Goal: Information Seeking & Learning: Learn about a topic

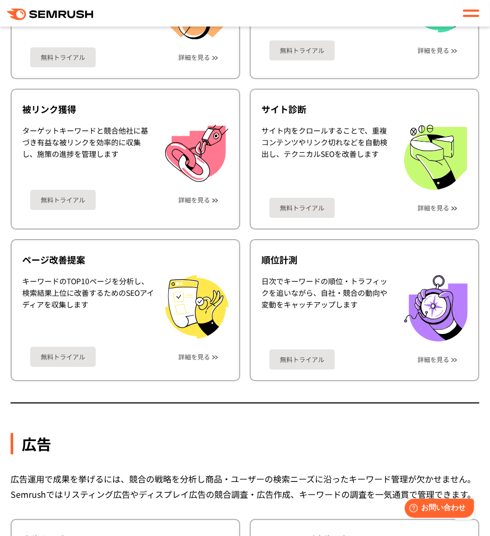
scroll to position [953, 0]
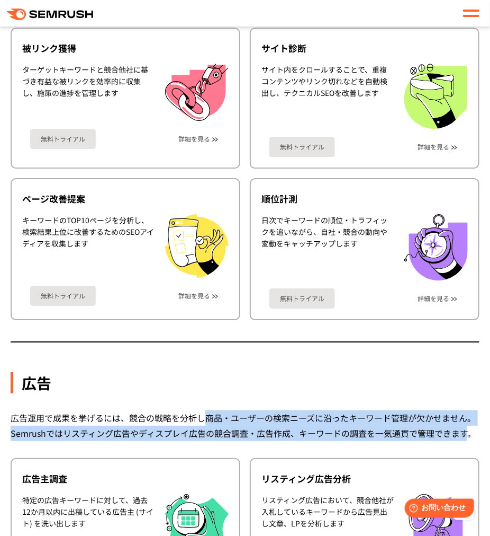
drag, startPoint x: 202, startPoint y: 413, endPoint x: 466, endPoint y: 431, distance: 264.4
click at [466, 431] on div "広告運用で成果を挙げるには、競合の戦略を分析し商品・ユーザーの検索ニーズに沿ったキーワード管理が欠かせません。Semrushではリスティング広告やディスプレイ…" at bounding box center [245, 425] width 469 height 31
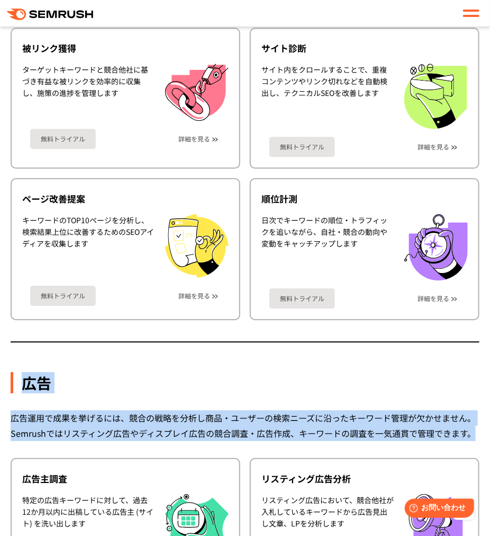
drag, startPoint x: 474, startPoint y: 431, endPoint x: 23, endPoint y: 375, distance: 453.7
click at [23, 375] on div "広告" at bounding box center [245, 382] width 469 height 21
drag, startPoint x: 25, startPoint y: 373, endPoint x: 514, endPoint y: 426, distance: 491.8
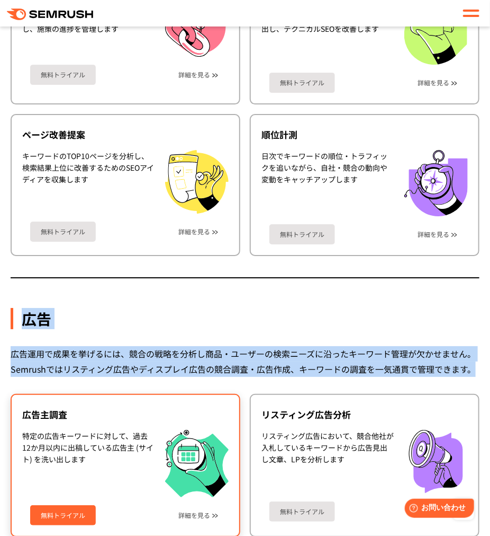
scroll to position [1112, 0]
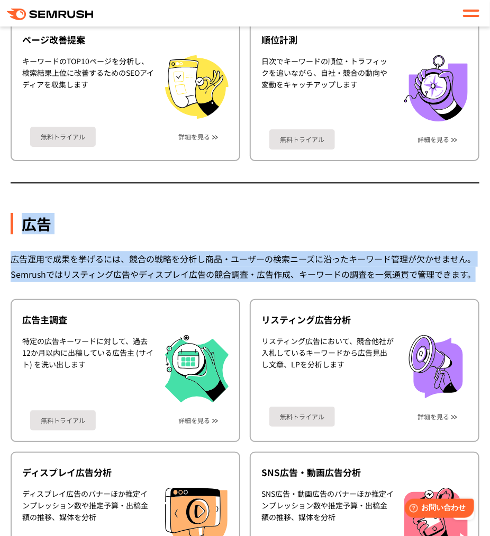
click at [251, 256] on div "広告運用で成果を挙げるには、競合の戦略を分析し商品・ユーザーの検索ニーズに沿ったキーワード管理が欠かせません。Semrushではリスティング広告やディスプレイ…" at bounding box center [245, 266] width 469 height 31
click at [243, 259] on div "広告運用で成果を挙げるには、競合の戦略を分析し商品・ユーザーの検索ニーズに沿ったキーワード管理が欠かせません。Semrushではリスティング広告やディスプレイ…" at bounding box center [245, 266] width 469 height 31
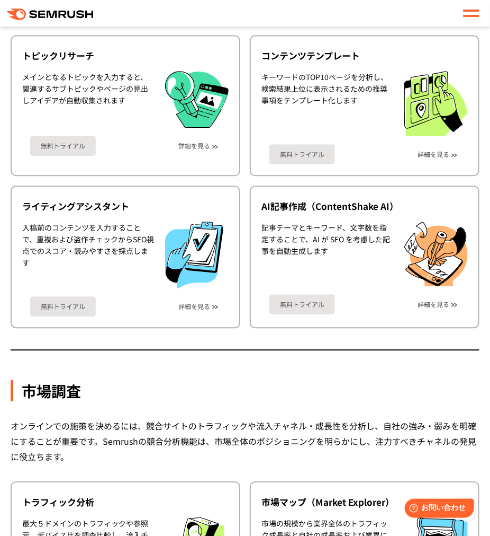
scroll to position [2066, 0]
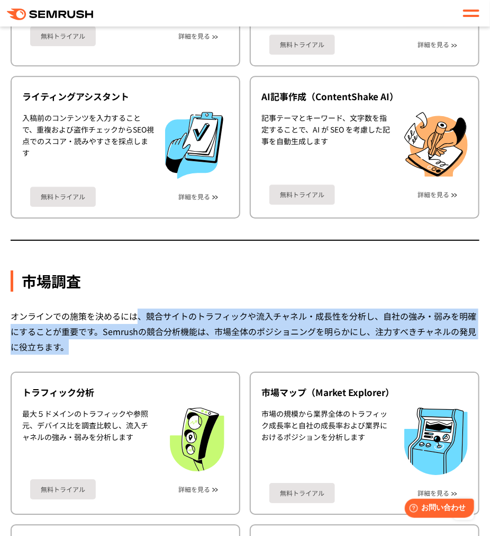
drag, startPoint x: 136, startPoint y: 298, endPoint x: 157, endPoint y: 331, distance: 39.5
click at [157, 331] on div "オンラインでの施策を決めるには、競合サイトのトラフィックや流入チャネル・成長性を分析し、自社の強み・弱みを明確にすることが重要です。Semrushの競合分析機…" at bounding box center [245, 331] width 469 height 46
drag, startPoint x: 181, startPoint y: 336, endPoint x: 132, endPoint y: 301, distance: 59.9
click at [132, 308] on div "オンラインでの施策を決めるには、競合サイトのトラフィックや流入チャネル・成長性を分析し、自社の強み・弱みを明確にすることが重要です。Semrushの競合分析機…" at bounding box center [245, 331] width 469 height 46
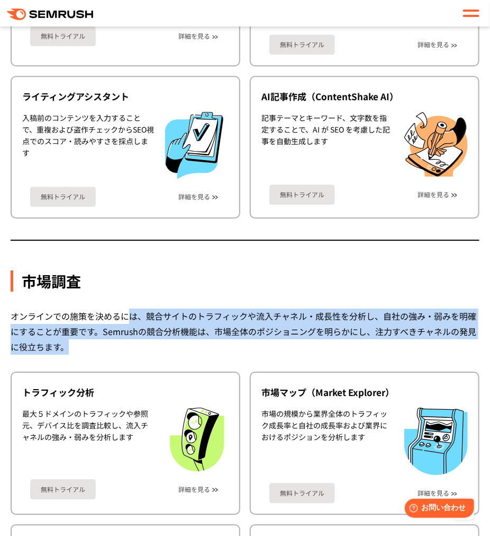
click at [132, 308] on div "オンラインでの施策を決めるには、競合サイトのトラフィックや流入チャネル・成長性を分析し、自社の強み・弱みを明確にすることが重要です。Semrushの競合分析機…" at bounding box center [245, 331] width 469 height 46
drag, startPoint x: 85, startPoint y: 304, endPoint x: 136, endPoint y: 346, distance: 66.3
click at [136, 346] on div "市場調査 オンラインでの施策を決めるには、競合サイトのトラフィックや流入チャネル・成長性を分析し、自社の強み・弱みを明確にすることが重要です。Semrushの…" at bounding box center [245, 453] width 469 height 462
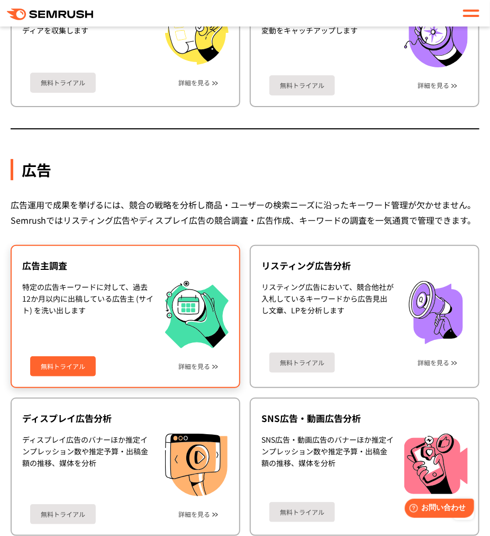
scroll to position [1059, 0]
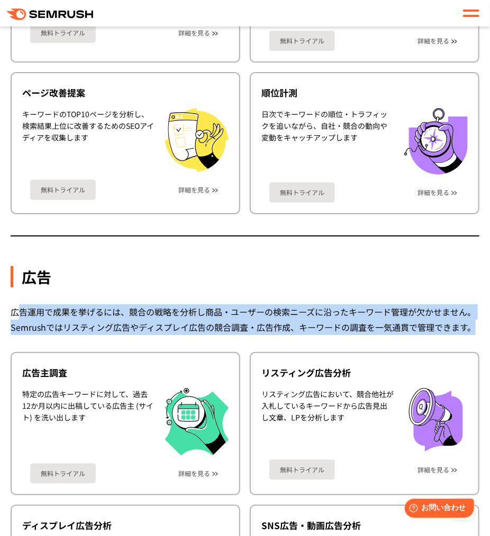
drag, startPoint x: 474, startPoint y: 325, endPoint x: 17, endPoint y: 304, distance: 457.6
click at [17, 304] on div "広告運用で成果を挙げるには、競合の戦略を分析し商品・ユーザーの検索ニーズに沿ったキーワード管理が欠かせません。Semrushではリスティング広告やディスプレイ…" at bounding box center [245, 319] width 469 height 31
drag, startPoint x: 14, startPoint y: 304, endPoint x: 418, endPoint y: 327, distance: 404.9
click at [418, 327] on div "広告運用で成果を挙げるには、競合の戦略を分析し商品・ユーザーの検索ニーズに沿ったキーワード管理が欠かせません。Semrushではリスティング広告やディスプレイ…" at bounding box center [245, 319] width 469 height 31
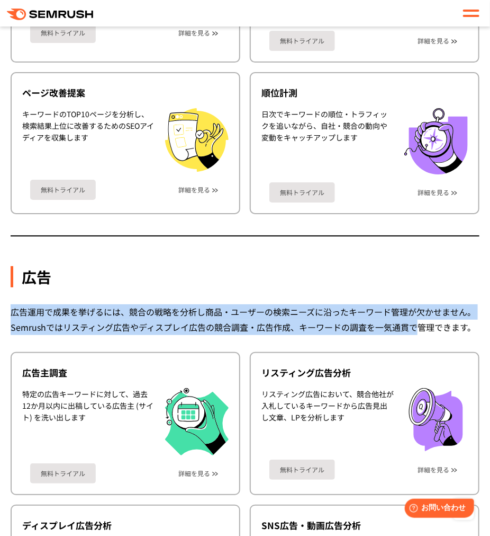
click at [418, 327] on div "広告運用で成果を挙げるには、競合の戦略を分析し商品・ユーザーの検索ニーズに沿ったキーワード管理が欠かせません。Semrushではリスティング広告やディスプレイ…" at bounding box center [245, 319] width 469 height 31
drag, startPoint x: 479, startPoint y: 320, endPoint x: 4, endPoint y: 304, distance: 475.4
drag, startPoint x: 5, startPoint y: 306, endPoint x: 480, endPoint y: 323, distance: 474.9
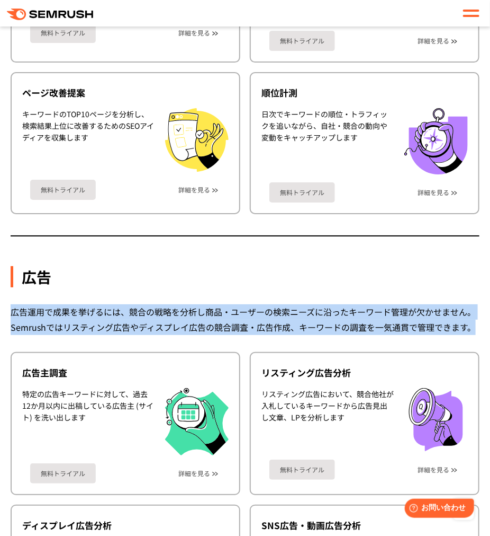
drag, startPoint x: 104, startPoint y: 307, endPoint x: 476, endPoint y: 322, distance: 372.7
click at [476, 322] on div "広告運用で成果を挙げるには、競合の戦略を分析し商品・ユーザーの検索ニーズに沿ったキーワード管理が欠かせません。Semrushではリスティング広告やディスプレイ…" at bounding box center [245, 319] width 469 height 31
click at [476, 324] on div "広告運用で成果を挙げるには、競合の戦略を分析し商品・ユーザーの検索ニーズに沿ったキーワード管理が欠かせません。Semrushではリスティング広告やディスプレイ…" at bounding box center [245, 319] width 469 height 31
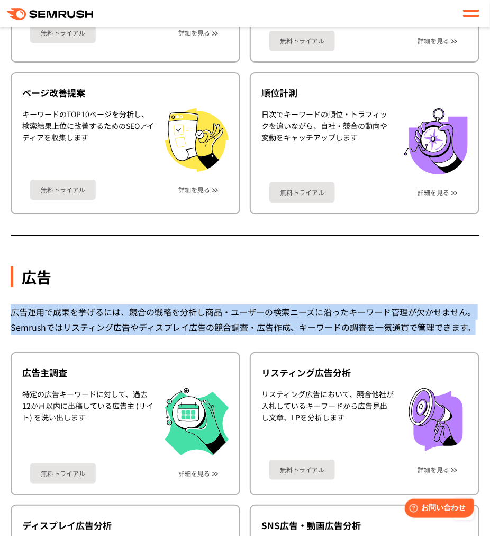
drag, startPoint x: 477, startPoint y: 325, endPoint x: -1, endPoint y: 305, distance: 477.7
drag, startPoint x: 4, startPoint y: 305, endPoint x: 478, endPoint y: 322, distance: 474.9
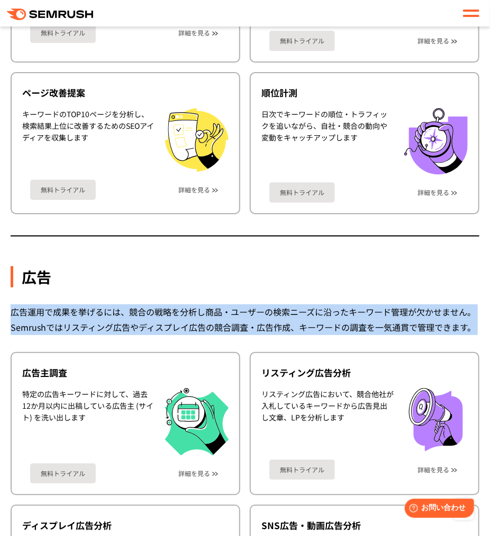
click at [419, 308] on div "広告運用で成果を挙げるには、競合の戦略を分析し商品・ユーザーの検索ニーズに沿ったキーワード管理が欠かせません。Semrushではリスティング広告やディスプレイ…" at bounding box center [245, 319] width 469 height 31
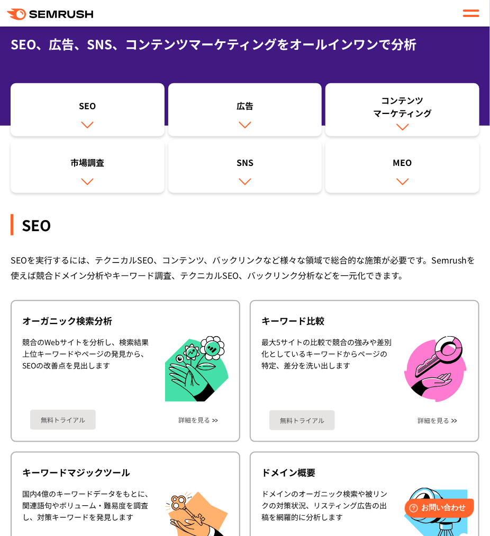
scroll to position [0, 0]
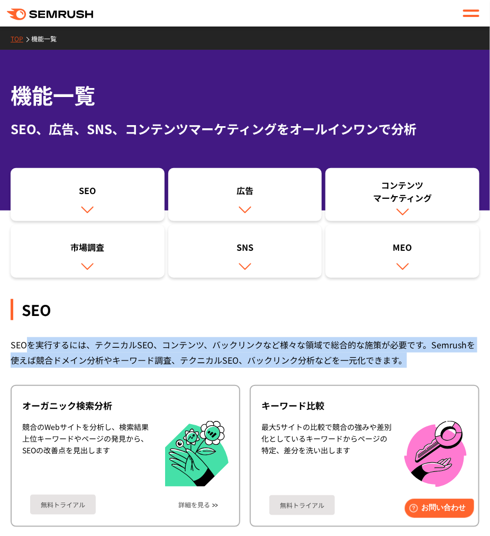
drag, startPoint x: 118, startPoint y: 346, endPoint x: 407, endPoint y: 362, distance: 289.1
click at [407, 362] on div "SEOを実行するには、テクニカルSEO、コンテンツ、バックリンクなど様々な領域で総合的な施策が必要です。Semrushを使えば競合ドメイン分析やキーワード調査…" at bounding box center [245, 352] width 469 height 31
drag, startPoint x: 409, startPoint y: 360, endPoint x: 8, endPoint y: 345, distance: 400.7
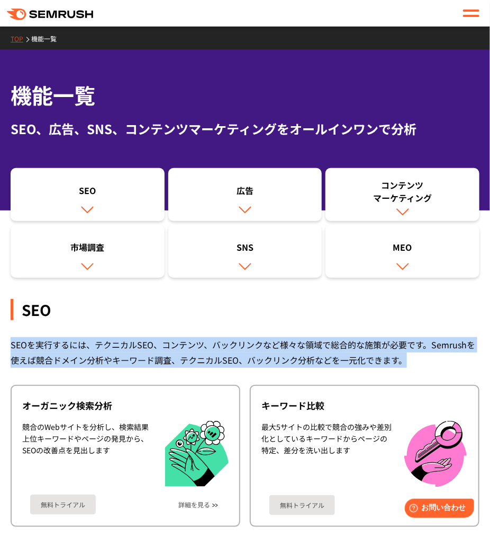
drag, startPoint x: 9, startPoint y: 343, endPoint x: 398, endPoint y: 354, distance: 389.5
click at [402, 354] on div "SEOを実行するには、テクニカルSEO、コンテンツ、バックリンクなど様々な領域で総合的な施策が必要です。Semrushを使えば競合ドメイン分析やキーワード調査…" at bounding box center [245, 352] width 469 height 31
drag, startPoint x: 410, startPoint y: 354, endPoint x: 60, endPoint y: 346, distance: 350.2
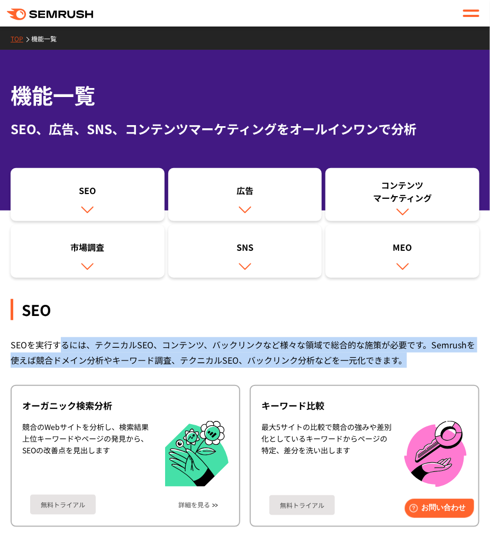
click at [60, 346] on div "SEOを実行するには、テクニカルSEO、コンテンツ、バックリンクなど様々な領域で総合的な施策が必要です。Semrushを使えば競合ドメイン分析やキーワード調査…" at bounding box center [245, 352] width 469 height 31
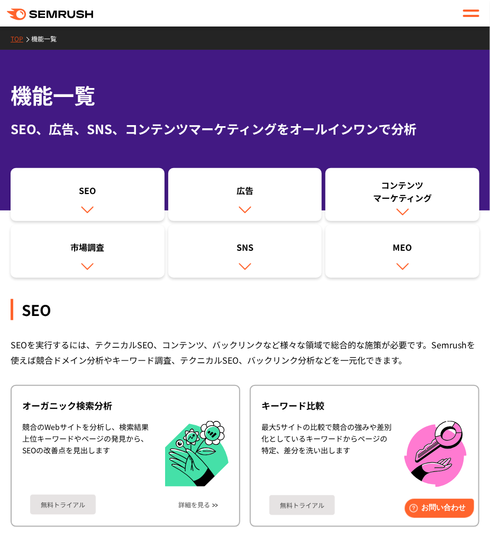
click at [466, 17] on div at bounding box center [471, 13] width 16 height 13
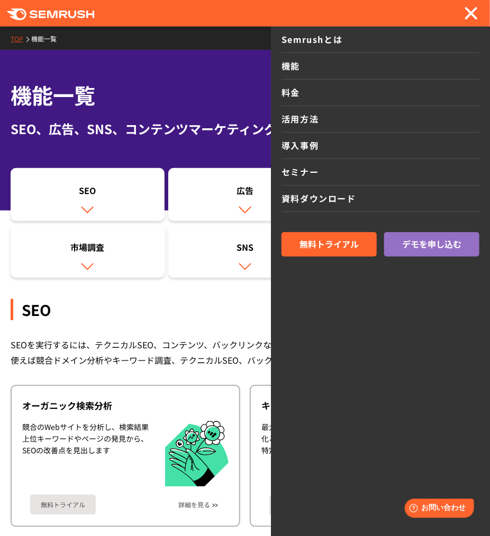
click at [52, 20] on div ".cls-1 {fill: #fff;} .cls {fill: #FF642D;}" at bounding box center [245, 13] width 490 height 18
click at [53, 18] on icon ".cls-1 {fill: #fff;}" at bounding box center [51, 14] width 88 height 12
